Goal: Information Seeking & Learning: Understand process/instructions

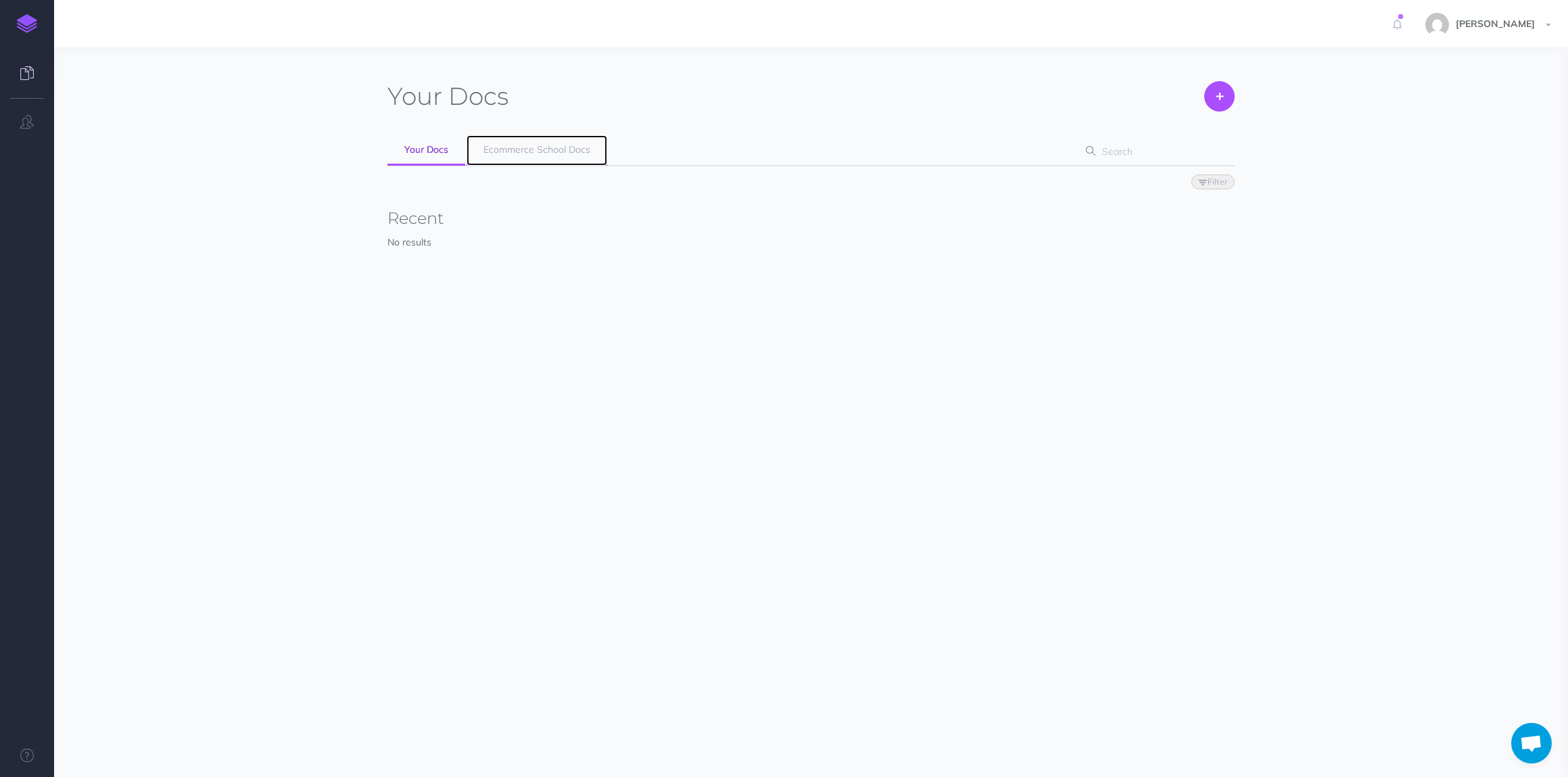
click at [518, 157] on link "Ecommerce School Docs" at bounding box center [537, 150] width 141 height 31
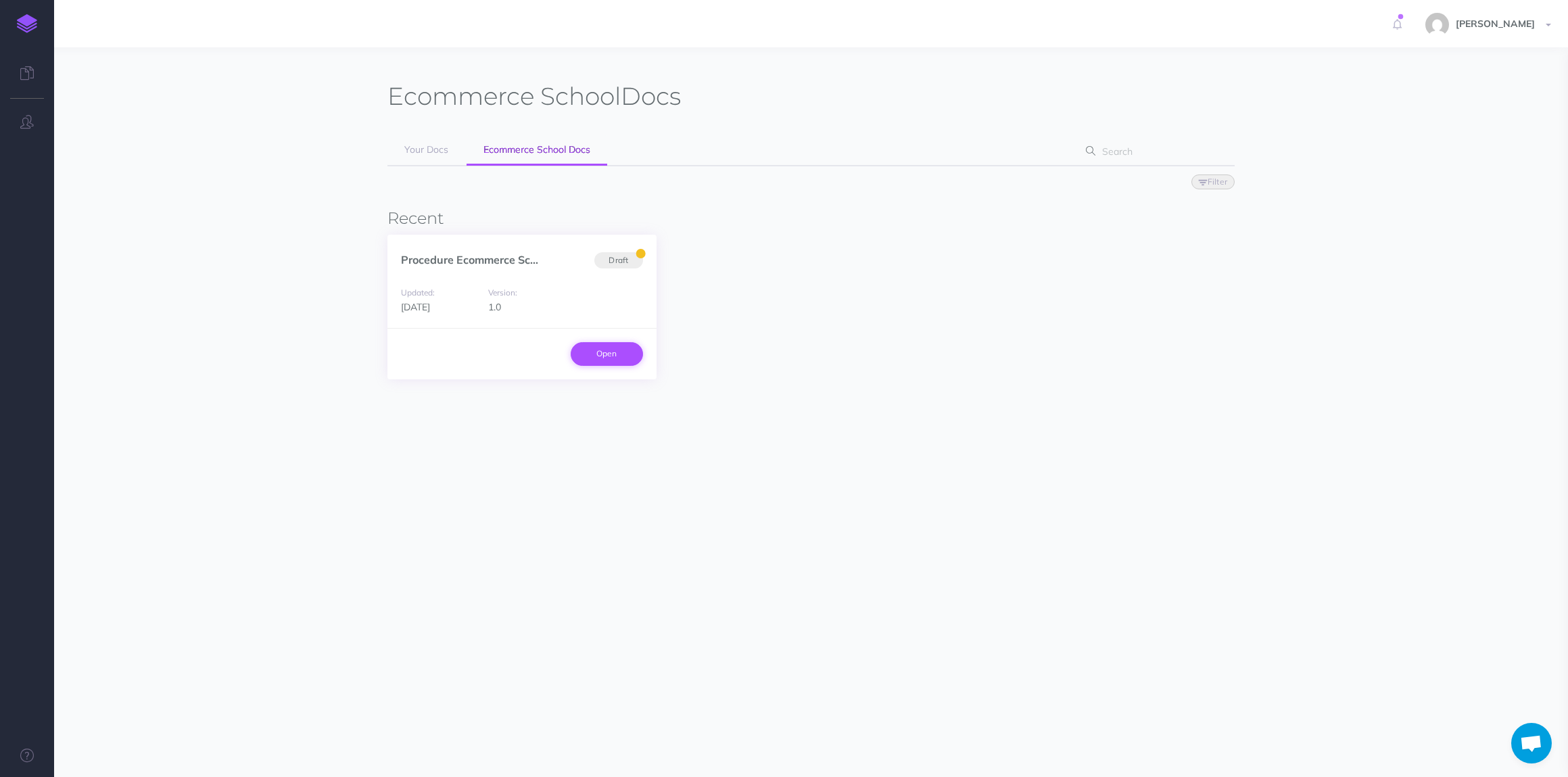
click at [604, 354] on link "Open" at bounding box center [606, 354] width 72 height 23
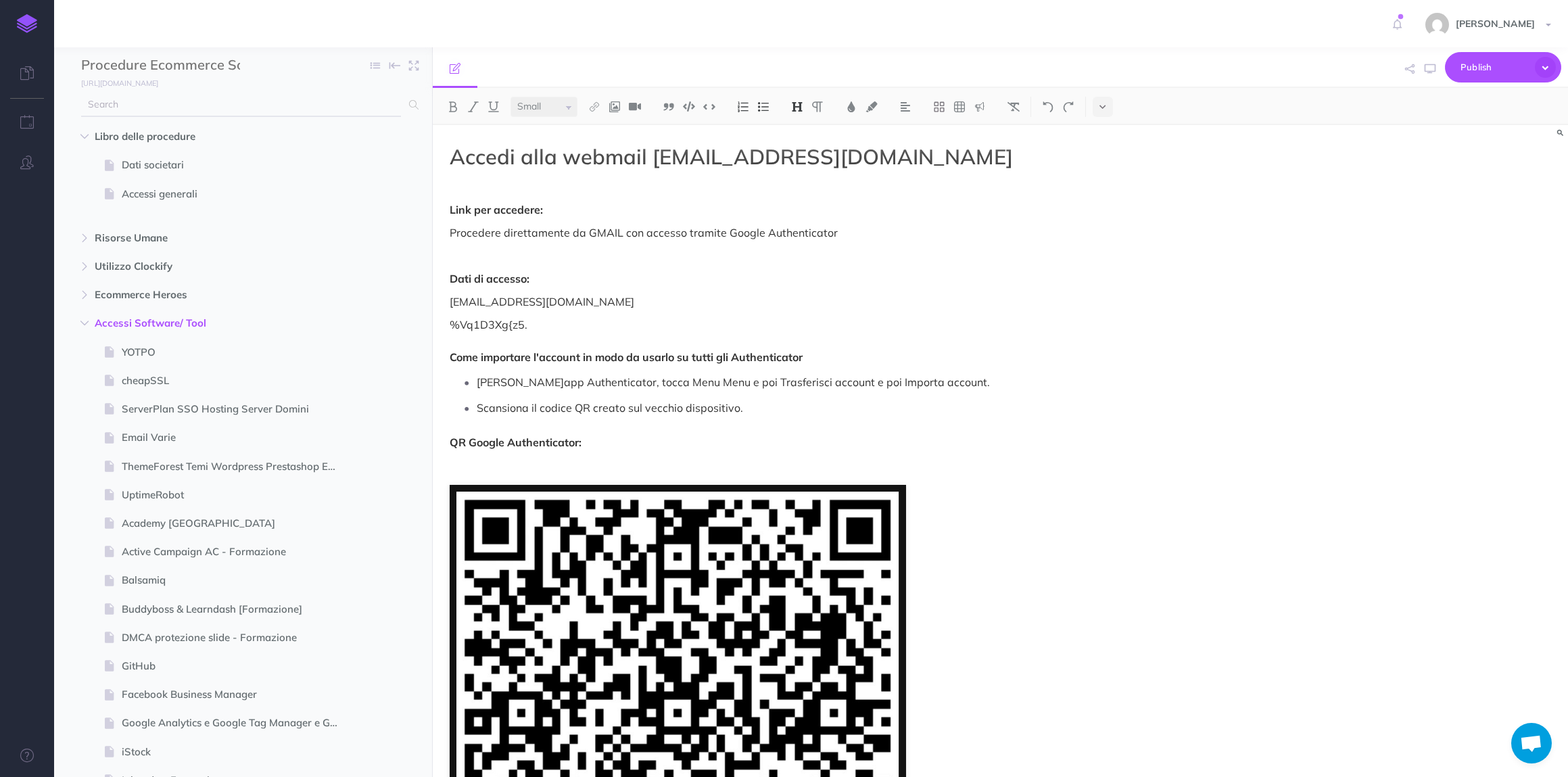
click at [413, 104] on icon at bounding box center [413, 104] width 9 height 9
click at [226, 114] on input "text" at bounding box center [241, 103] width 320 height 24
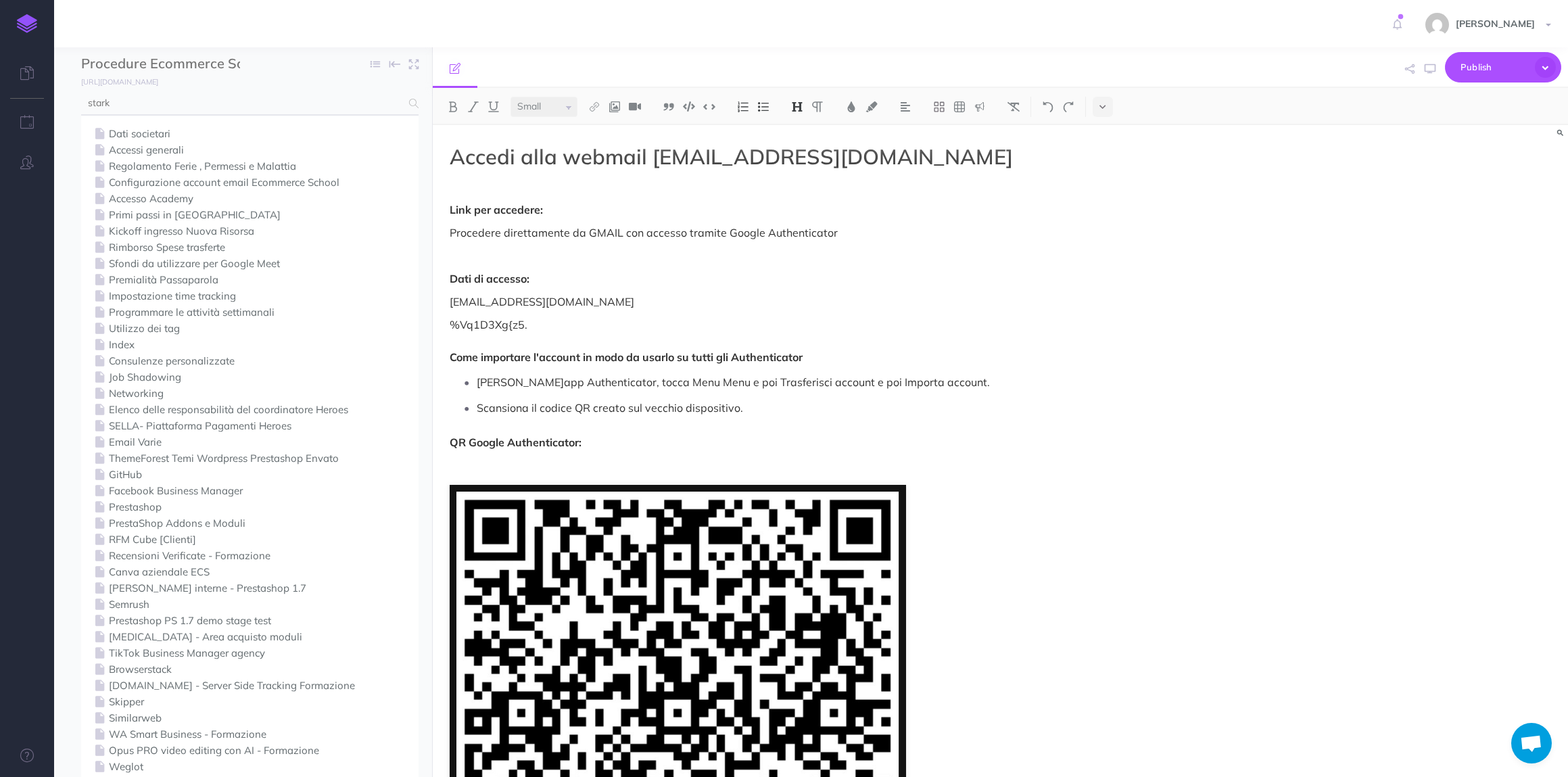
type input "stark"
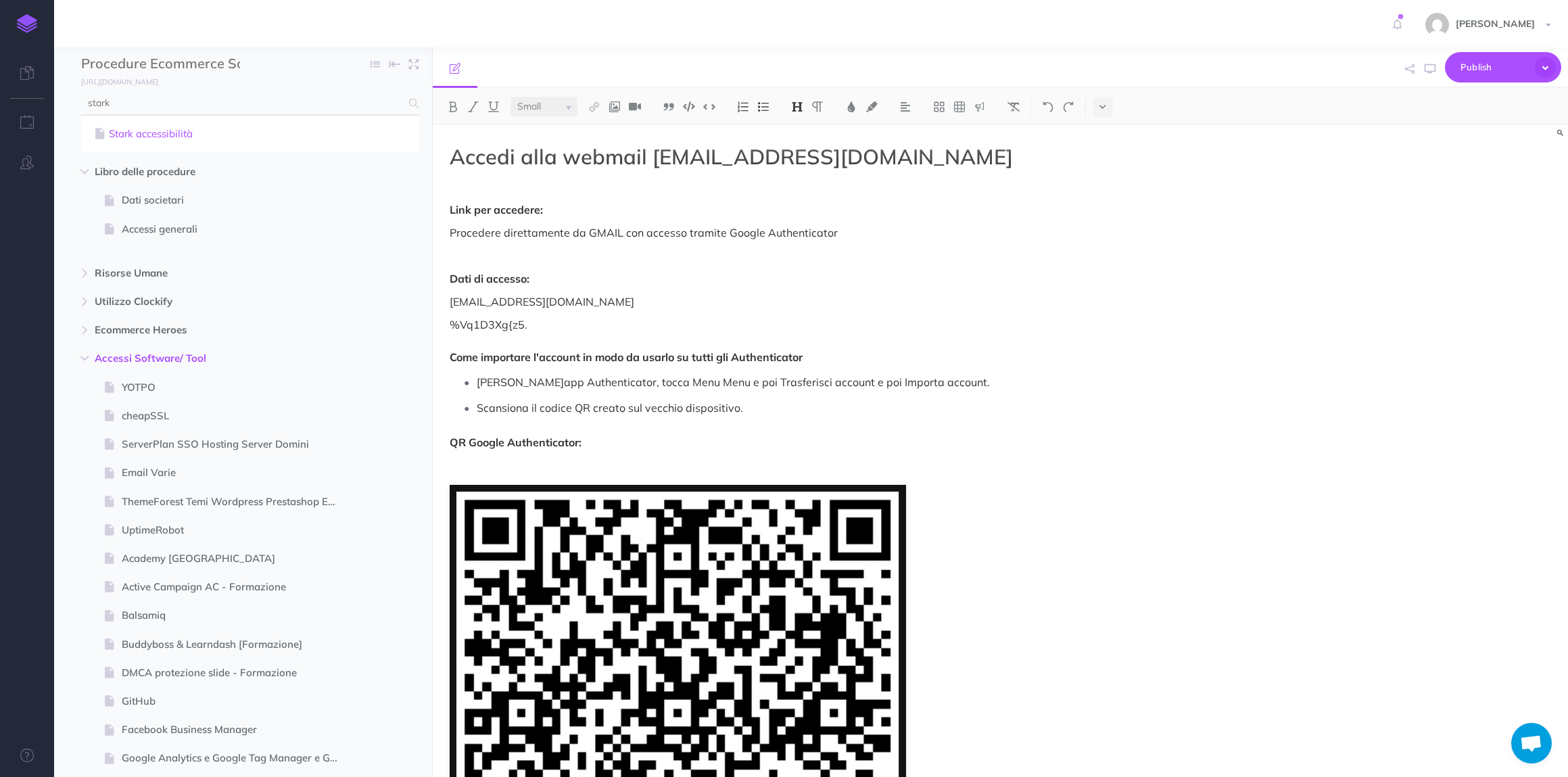
click at [174, 139] on link "Stark accessibilità" at bounding box center [250, 134] width 318 height 17
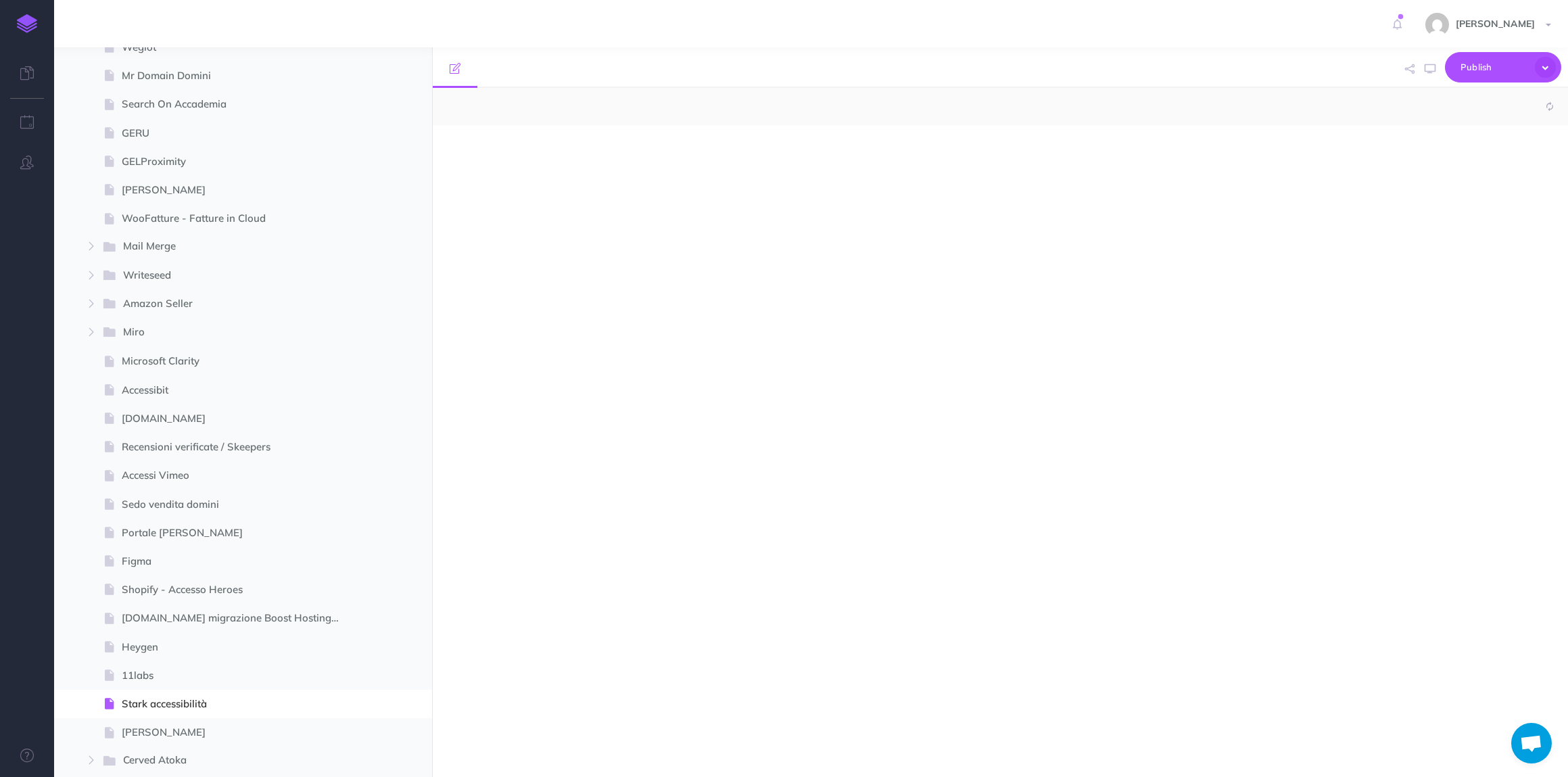
select select "null"
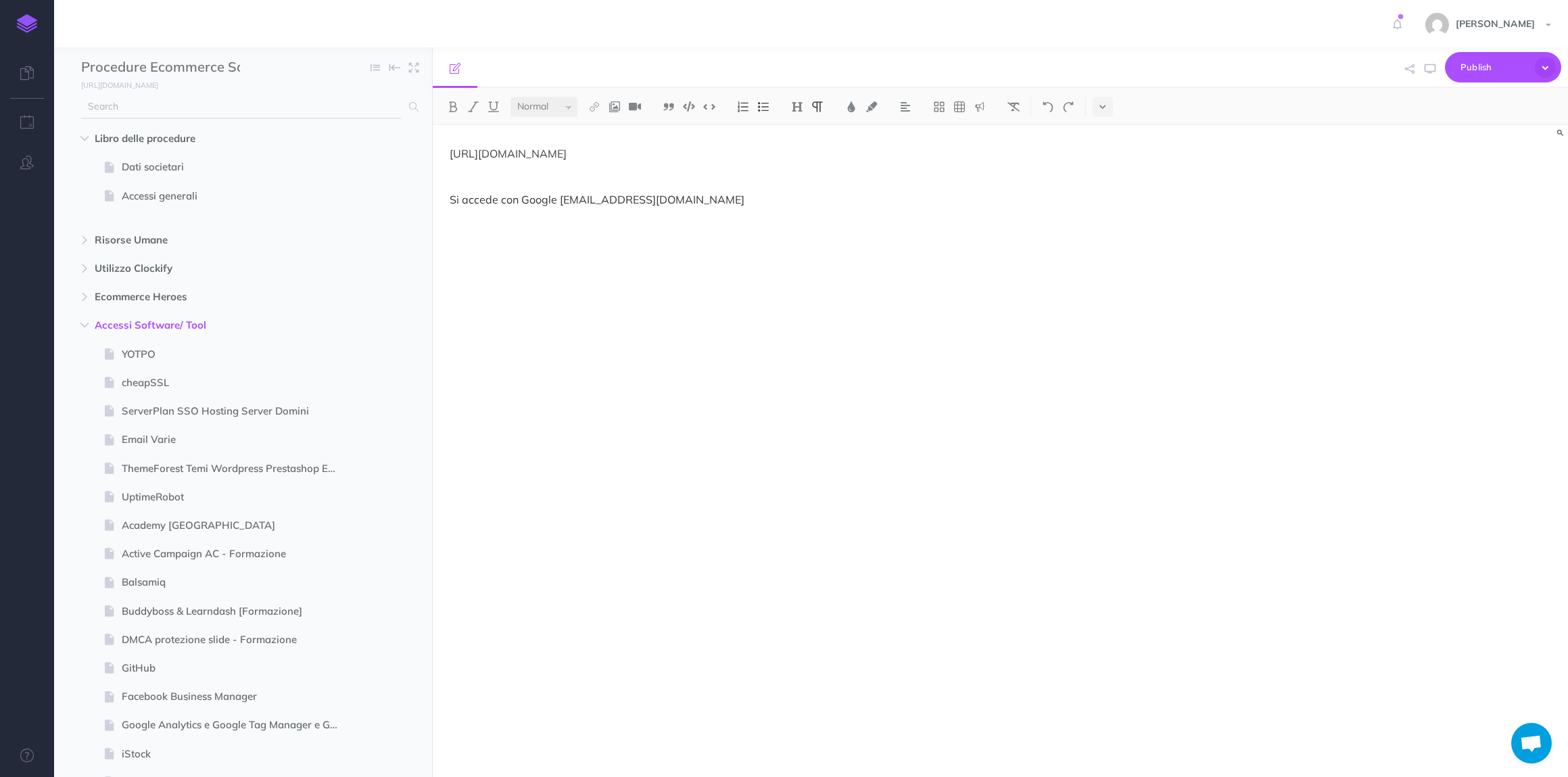
click at [177, 109] on input "text" at bounding box center [241, 106] width 320 height 24
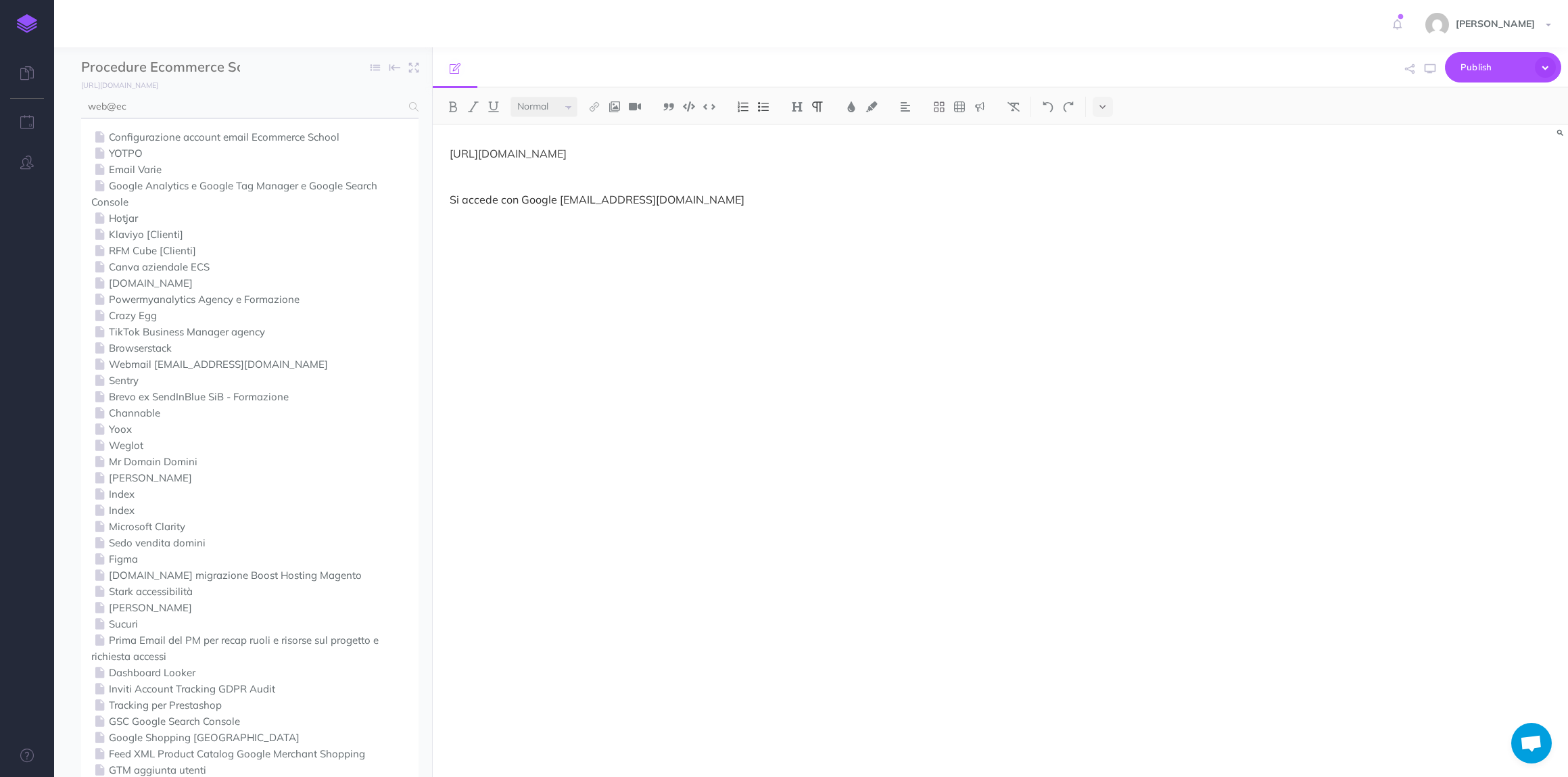
type input "web@ec"
click at [212, 134] on link "Configurazione account email Ecommerce School" at bounding box center [250, 138] width 318 height 17
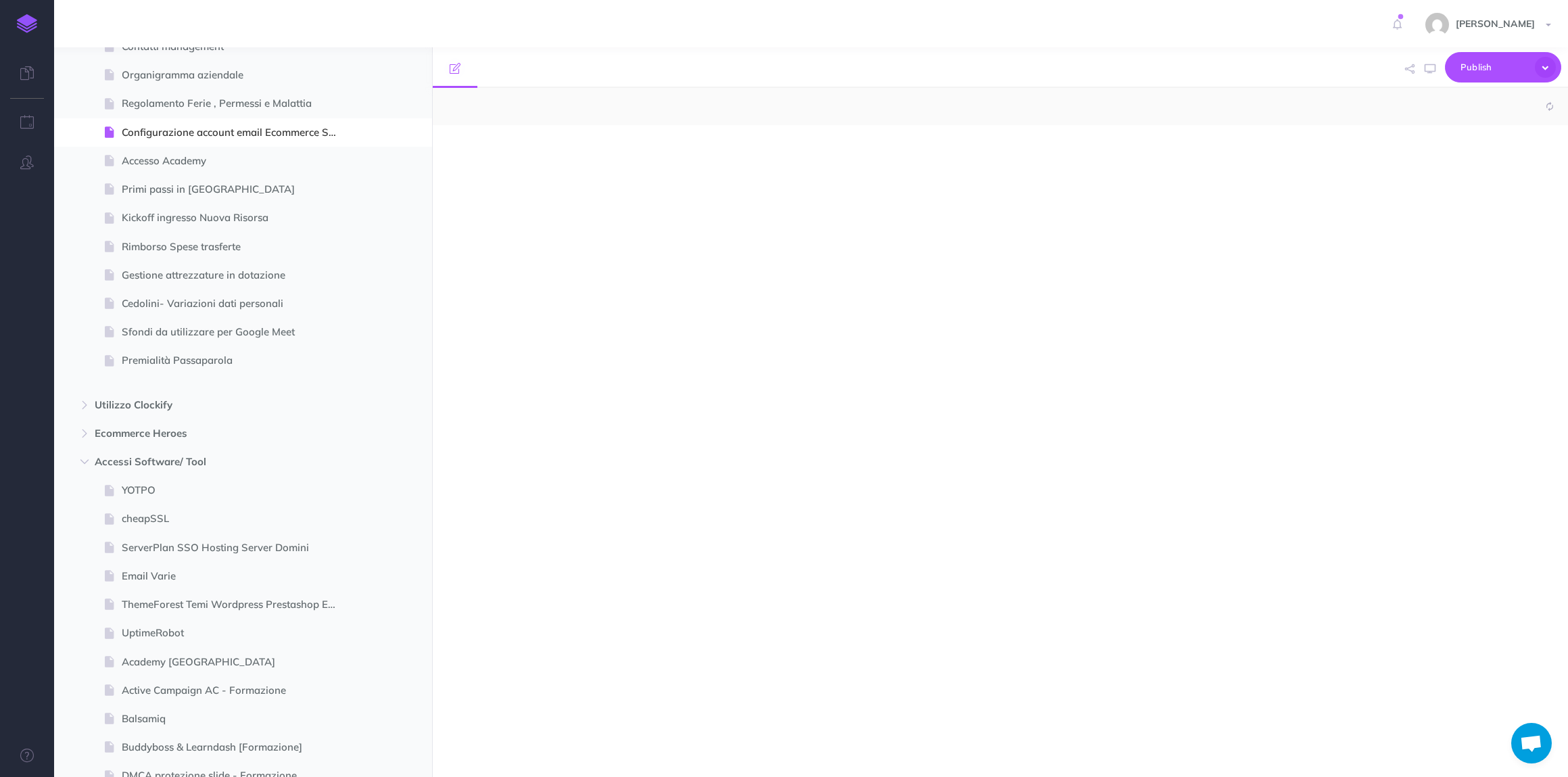
scroll to position [232, 0]
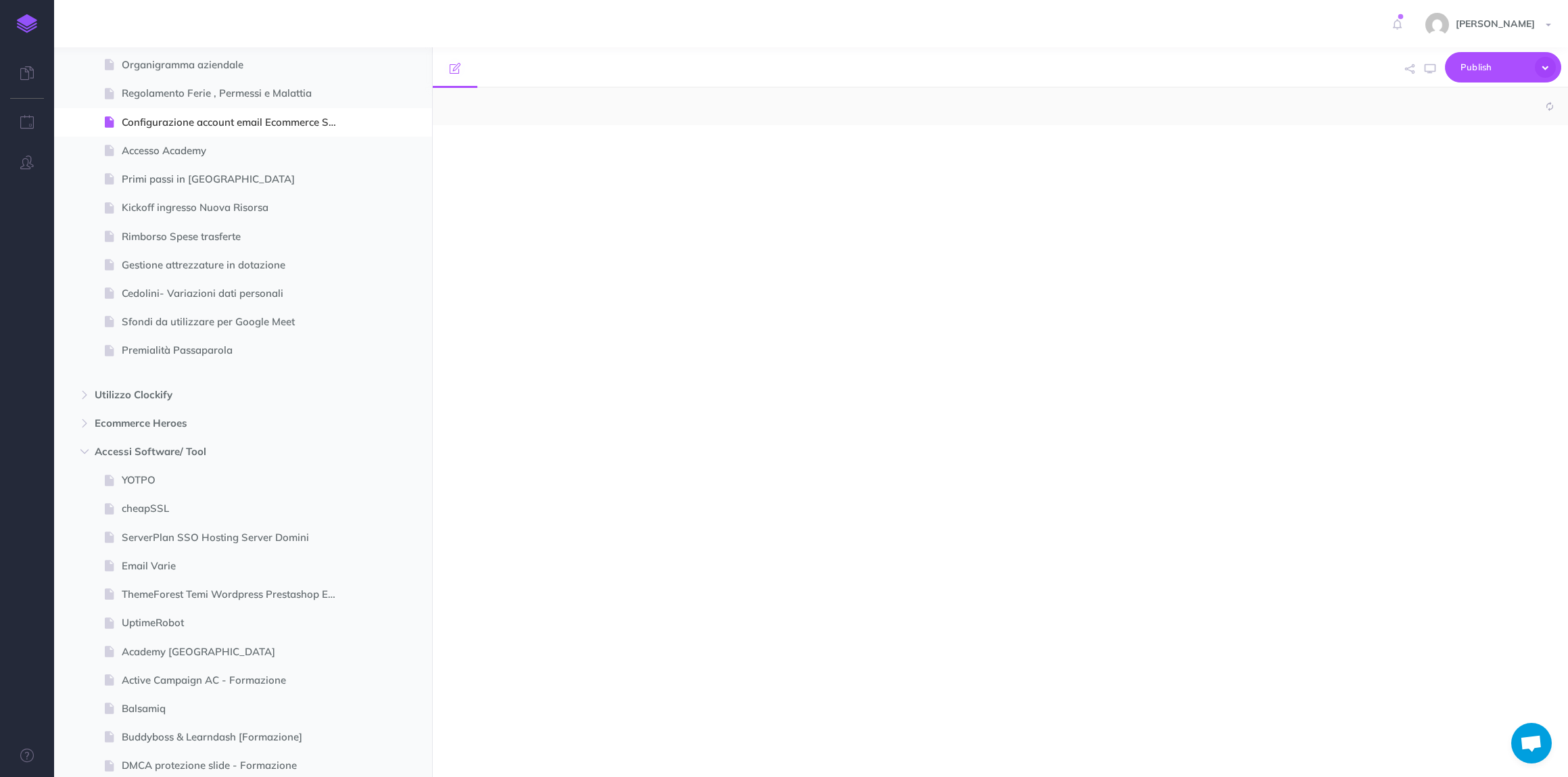
select select "null"
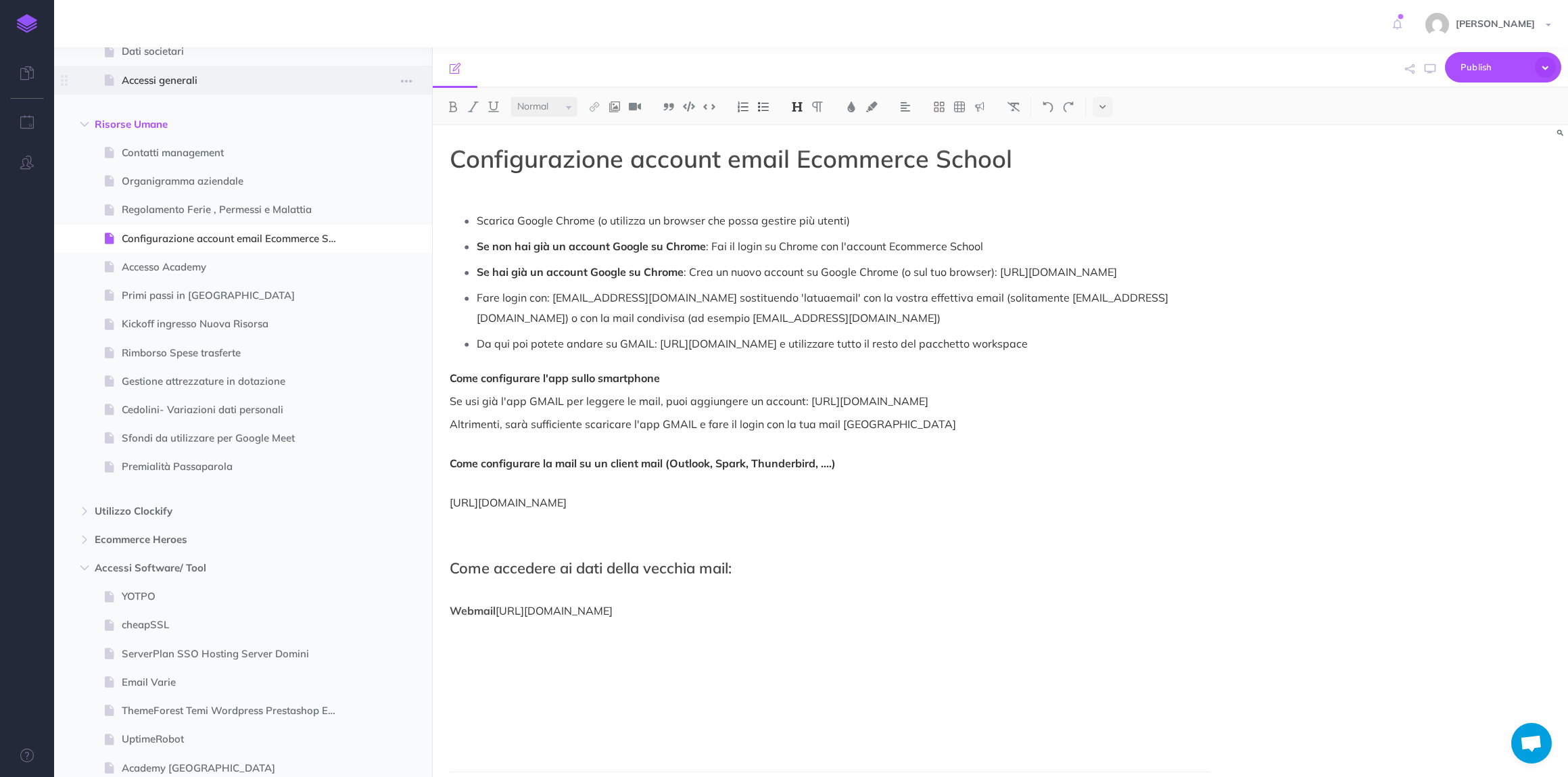
scroll to position [0, 0]
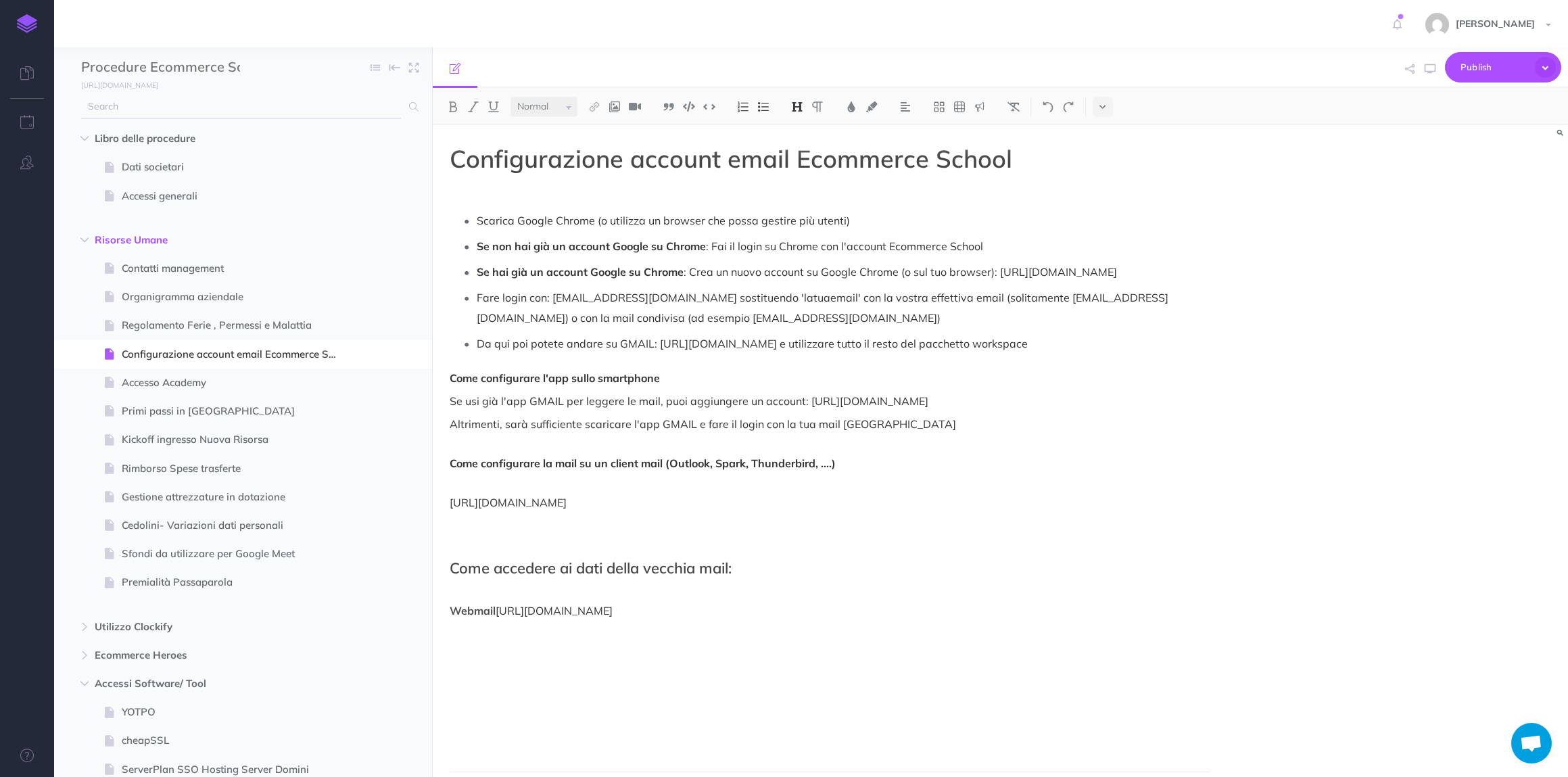
drag, startPoint x: 414, startPoint y: 103, endPoint x: 391, endPoint y: 105, distance: 23.1
click at [414, 103] on icon at bounding box center [413, 106] width 9 height 9
click at [271, 108] on input "text" at bounding box center [241, 106] width 320 height 24
type input "web@ecommerceschool.it"
click at [159, 385] on span "Accesso Academy" at bounding box center [236, 383] width 230 height 17
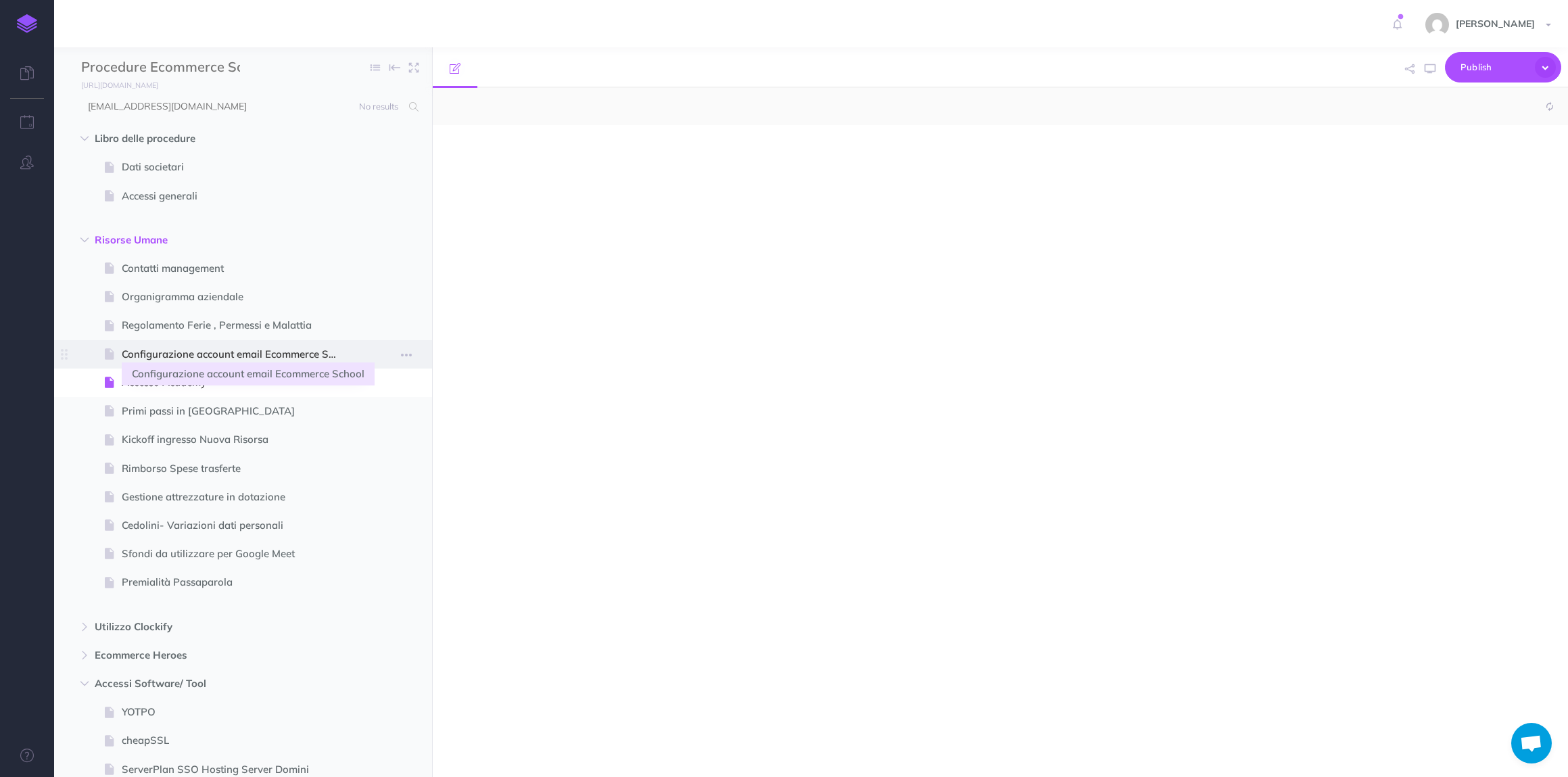
select select "null"
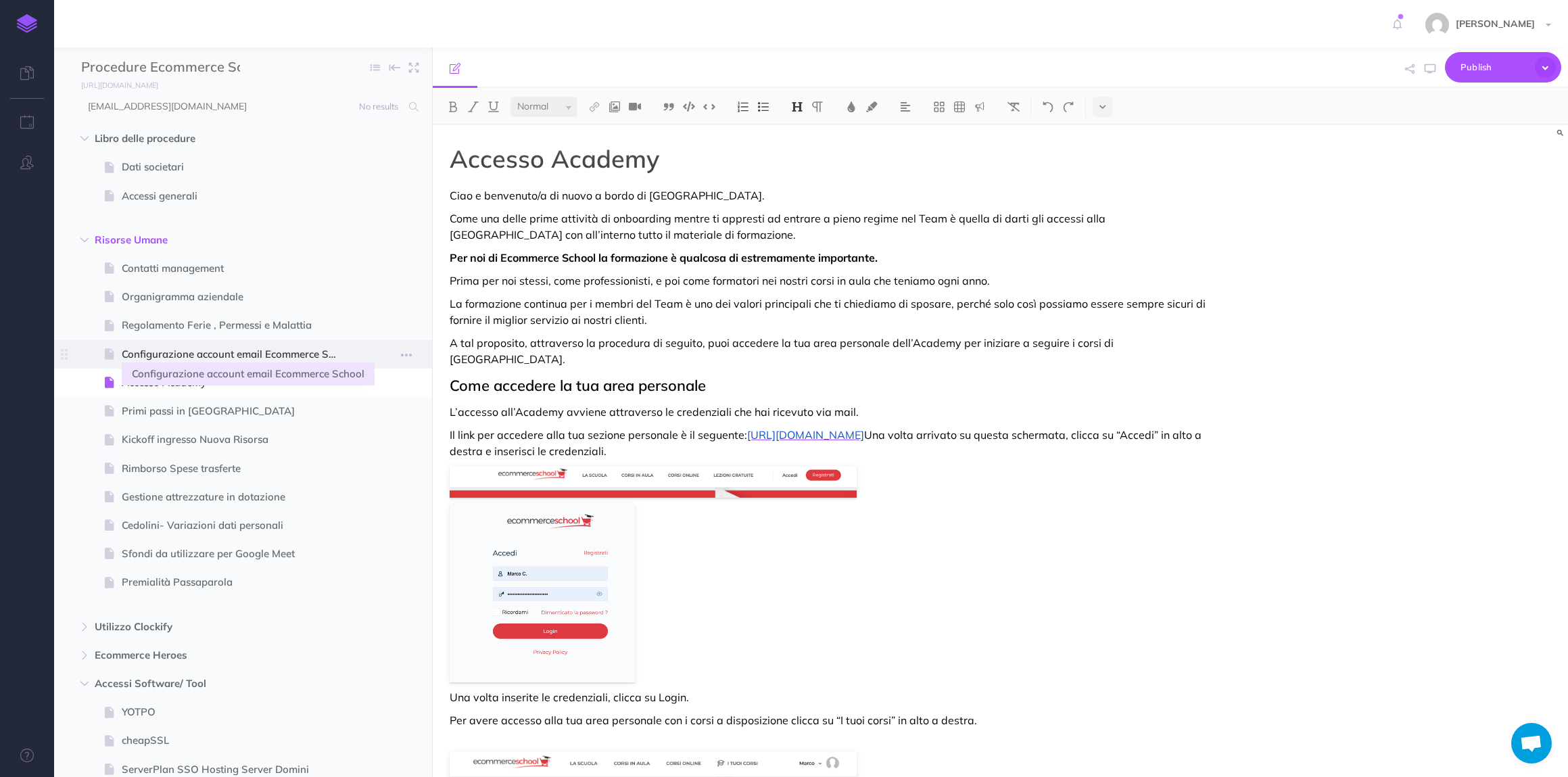
click at [154, 357] on span "Configurazione account email Ecommerce School" at bounding box center [236, 355] width 230 height 17
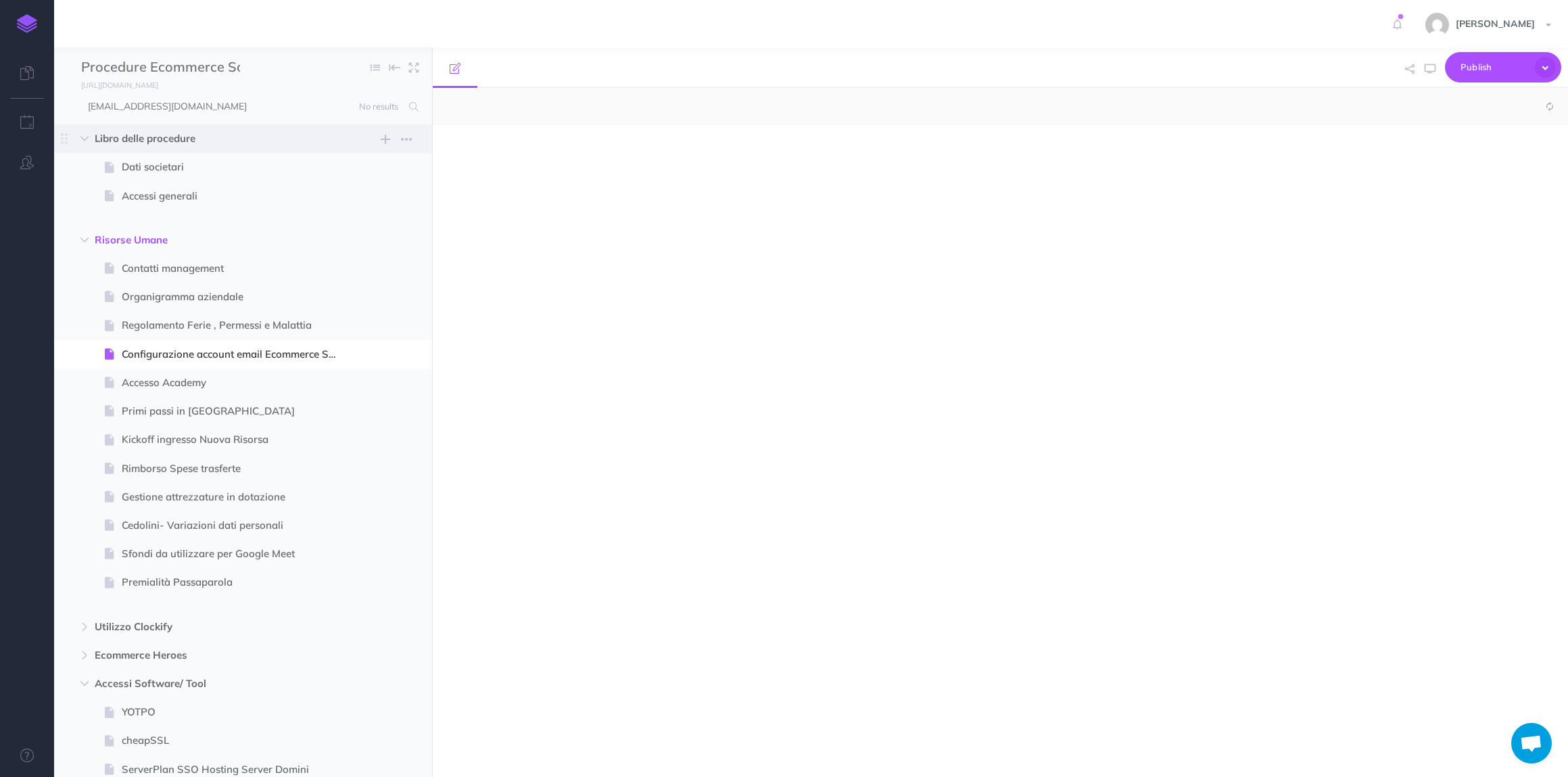
scroll to position [2, 0]
select select "null"
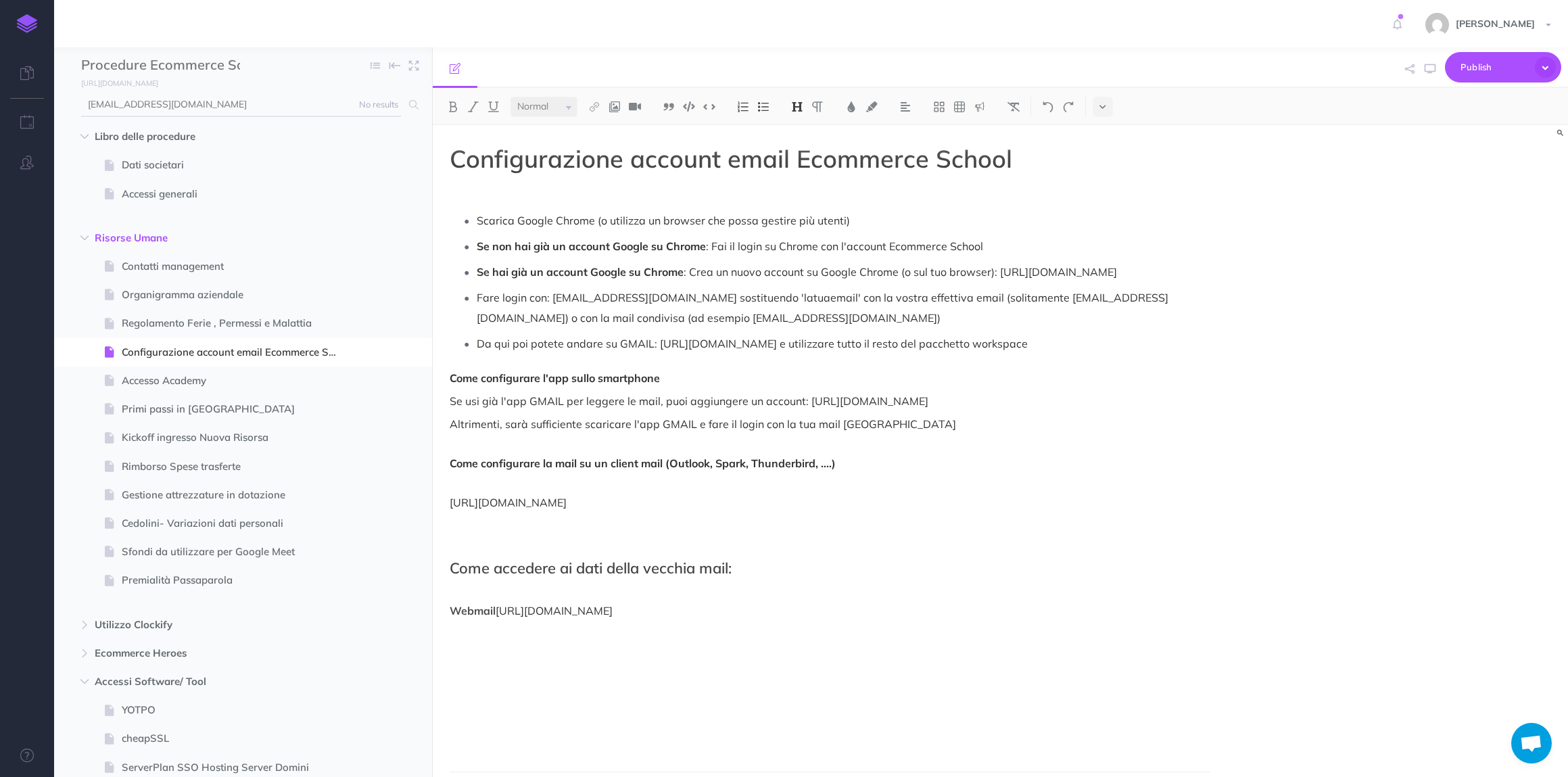
click at [157, 105] on input "web@ecommerceschool.it" at bounding box center [241, 104] width 320 height 24
click at [157, 105] on input "web@ecommerceschool.it" at bounding box center [241, 103] width 320 height 24
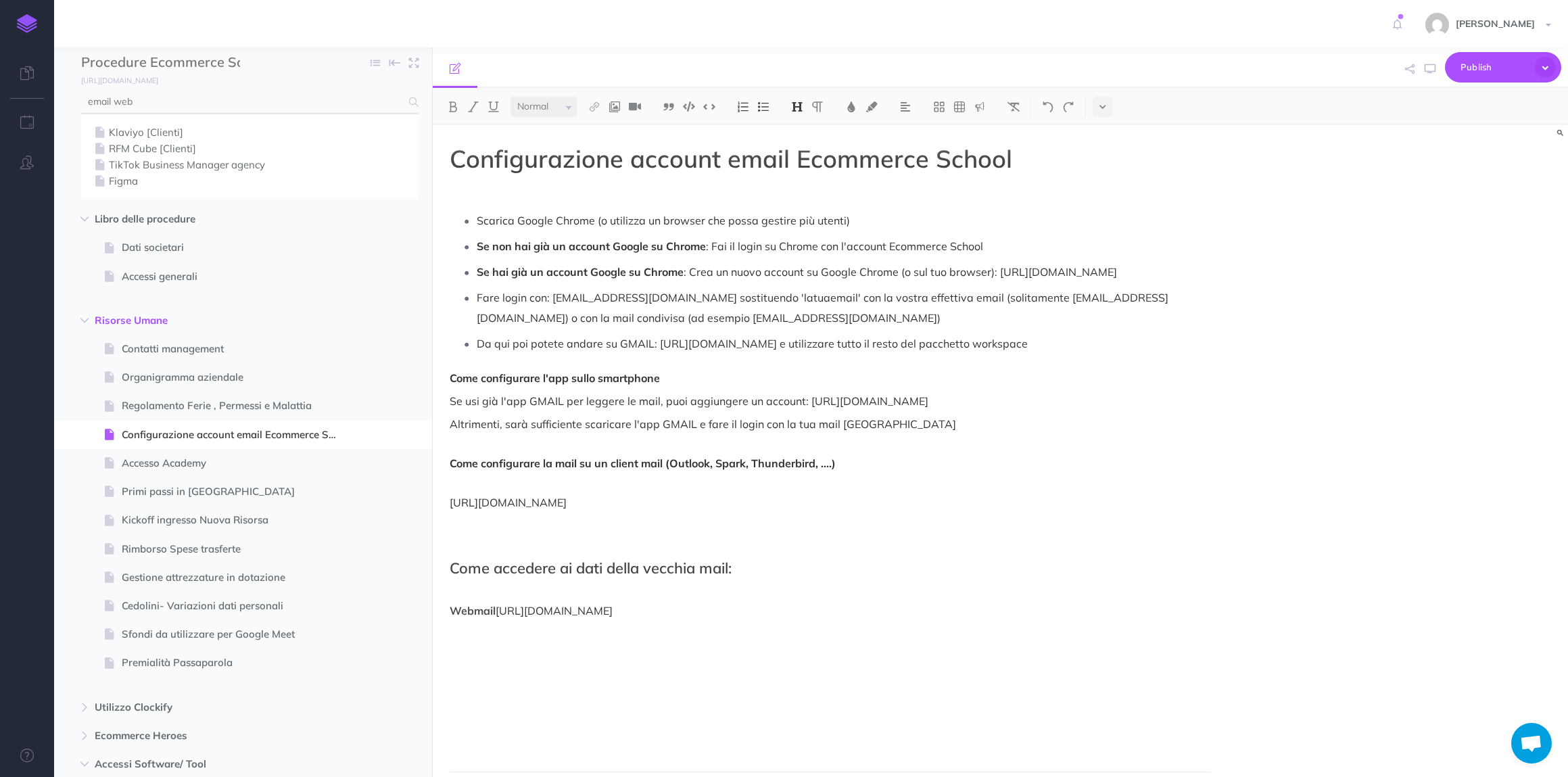
type input "email web"
click at [130, 181] on link "Figma" at bounding box center [250, 182] width 318 height 17
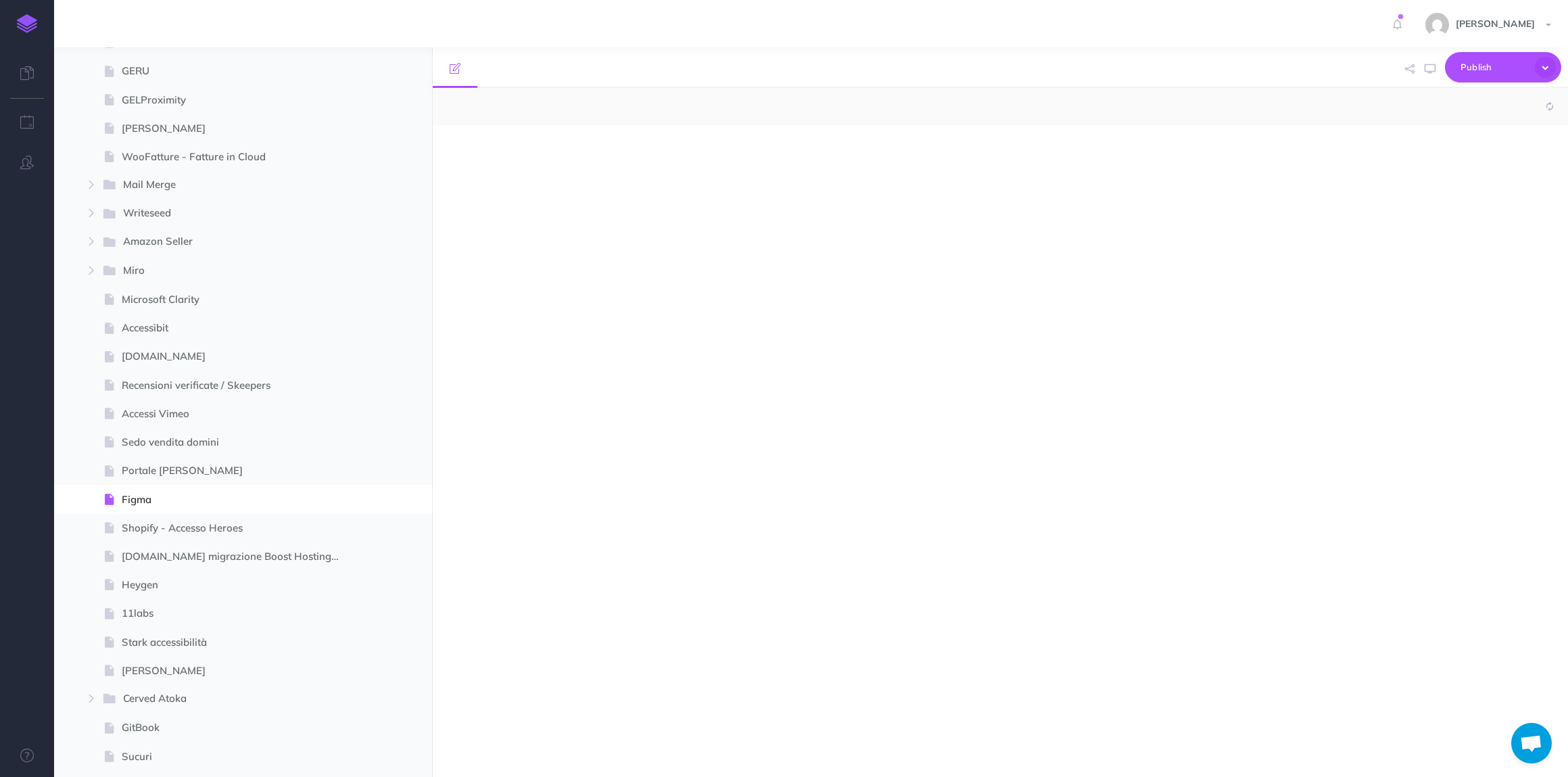
select select "null"
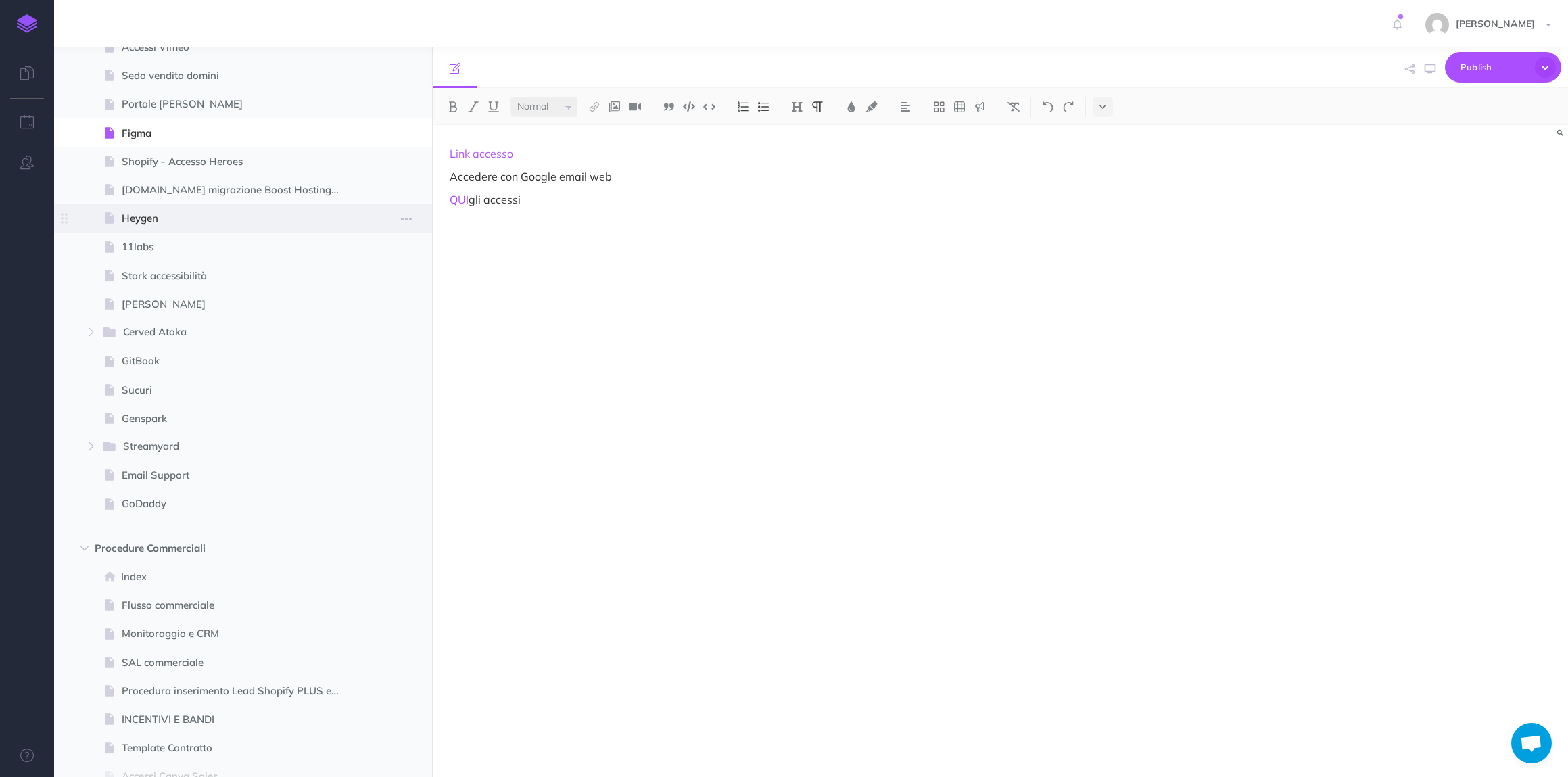
scroll to position [3502, 0]
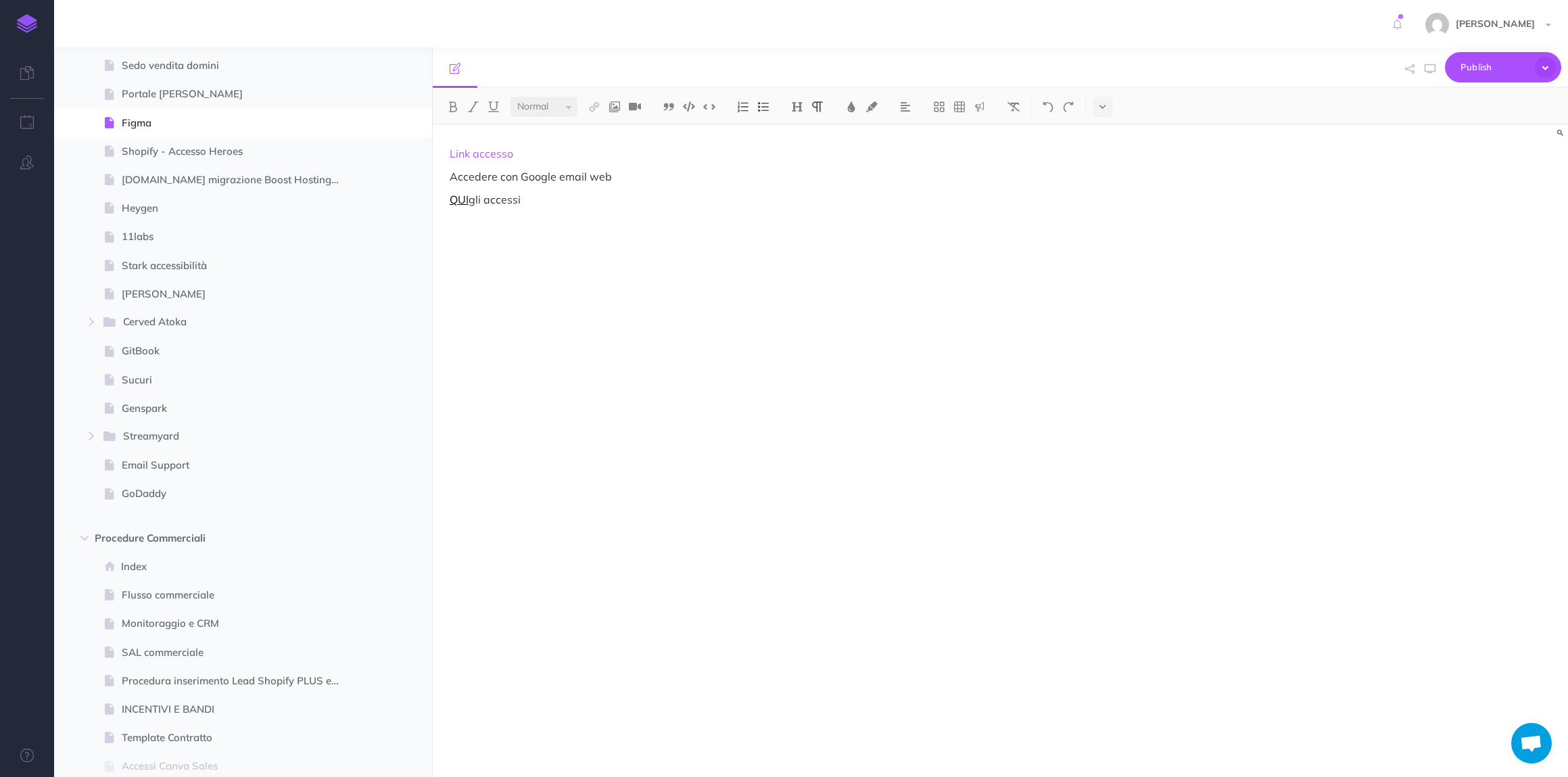
click at [460, 204] on link "QUI" at bounding box center [459, 199] width 19 height 13
click at [515, 185] on div "https://ecommerceschool.snazzydocs.com/1.0/acce..." at bounding box center [566, 174] width 169 height 24
click at [467, 202] on link "QUI" at bounding box center [459, 199] width 19 height 13
click at [552, 178] on link "https://ecommerceschool.snazzydocs.com/1.0/acce..." at bounding box center [566, 174] width 169 height 17
